Goal: Navigation & Orientation: Go to known website

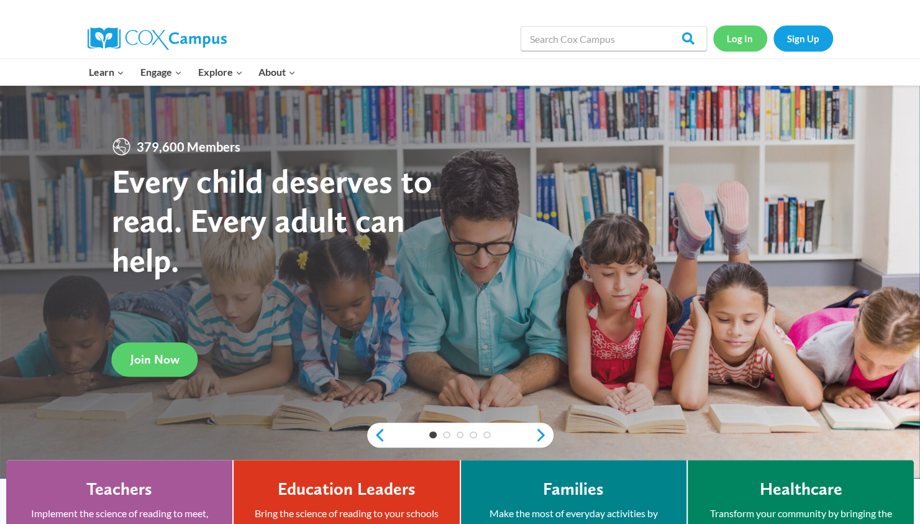
click at [740, 37] on link "Log In" at bounding box center [740, 37] width 54 height 25
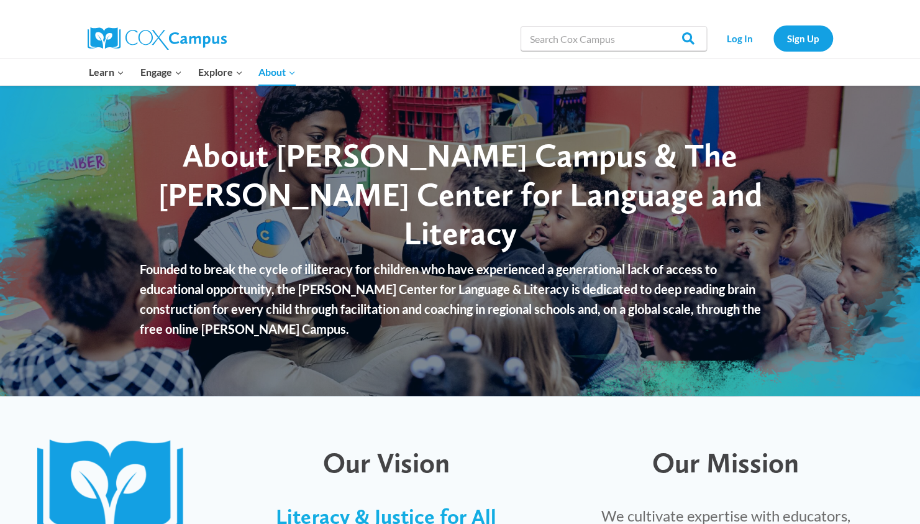
drag, startPoint x: 925, startPoint y: 120, endPoint x: 887, endPoint y: 35, distance: 93.4
click at [887, 35] on div "Search in https://coxcampus.org/ Search Search Log In Sign Up" at bounding box center [460, 39] width 920 height 40
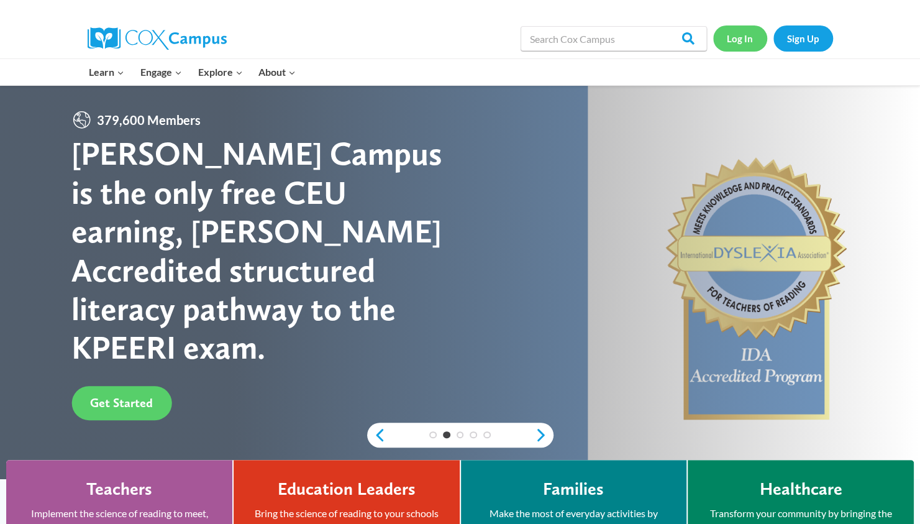
click at [737, 37] on link "Log In" at bounding box center [740, 37] width 54 height 25
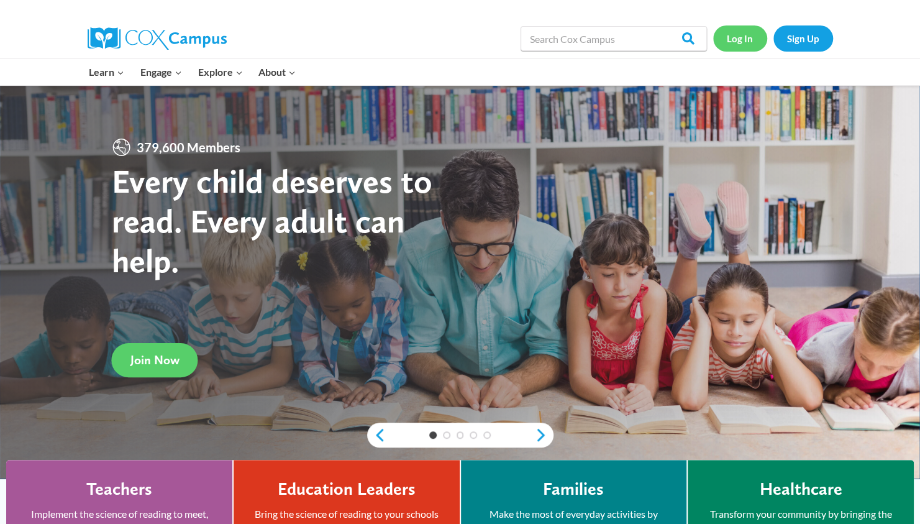
click at [731, 41] on link "Log In" at bounding box center [740, 37] width 54 height 25
